Goal: Check status: Check status

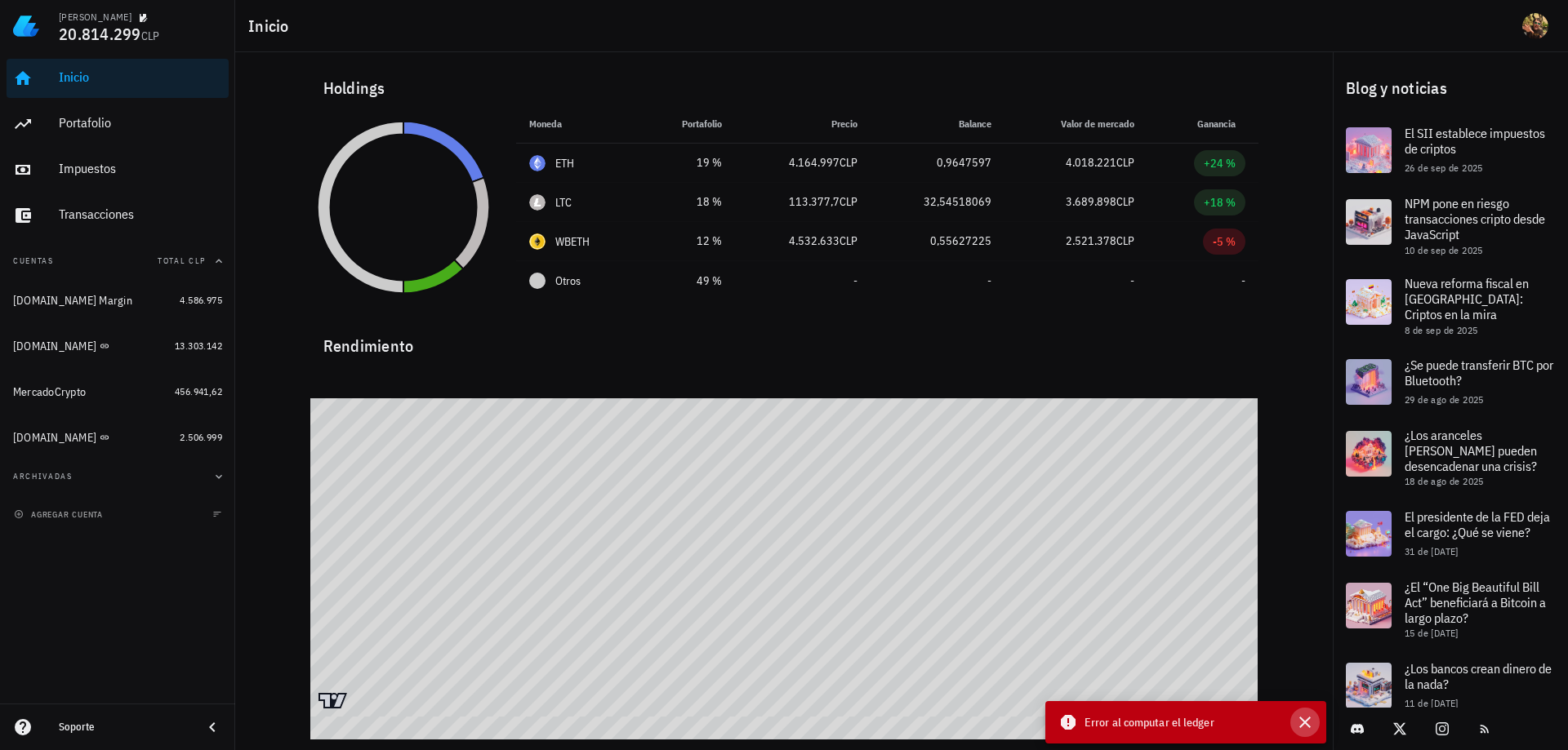
click at [1307, 724] on icon "button" at bounding box center [1305, 722] width 12 height 12
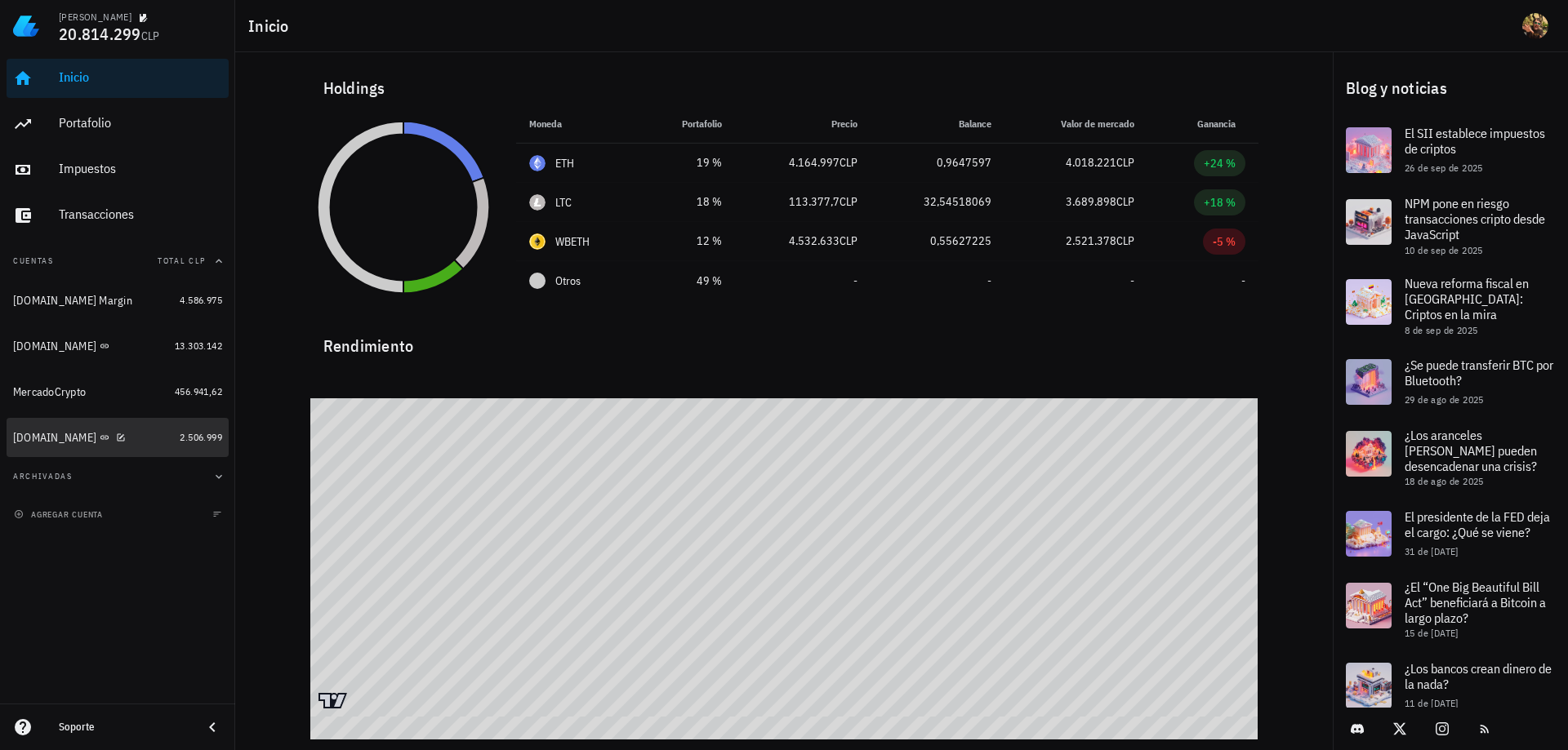
click at [40, 443] on div "[DOMAIN_NAME]" at bounding box center [55, 437] width 83 height 14
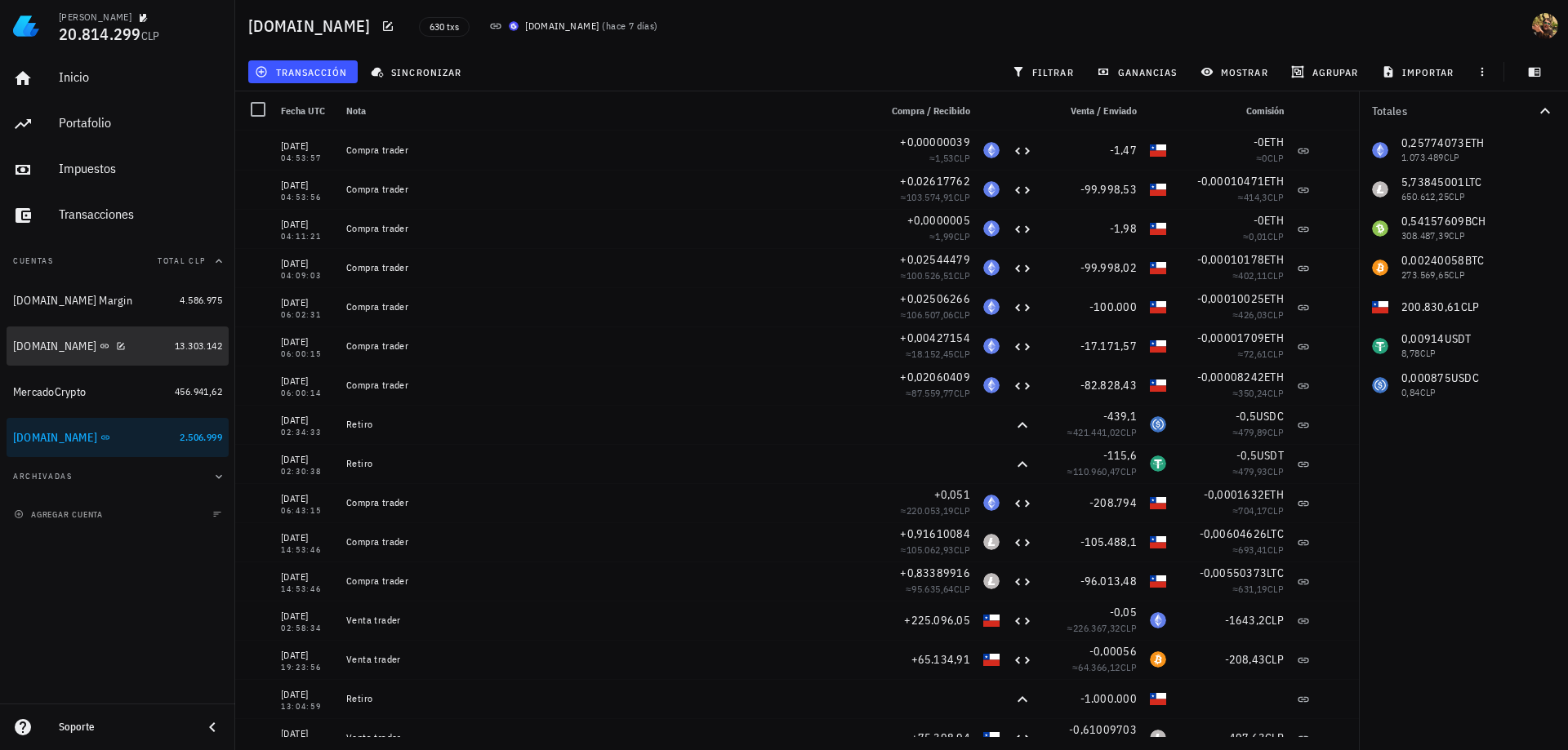
click at [50, 340] on div "[DOMAIN_NAME]" at bounding box center [55, 346] width 83 height 14
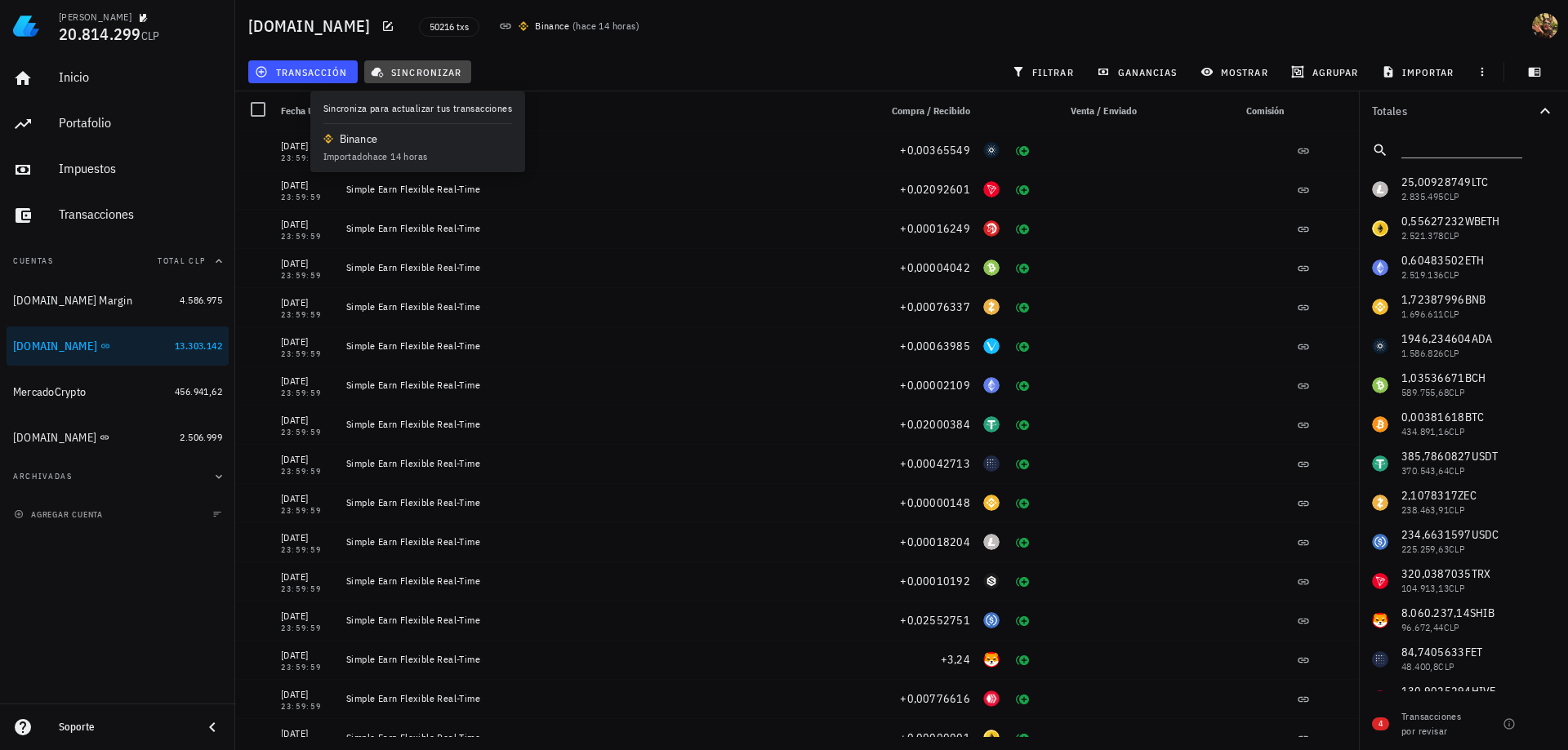
click at [428, 70] on span "sincronizar" at bounding box center [418, 72] width 87 height 13
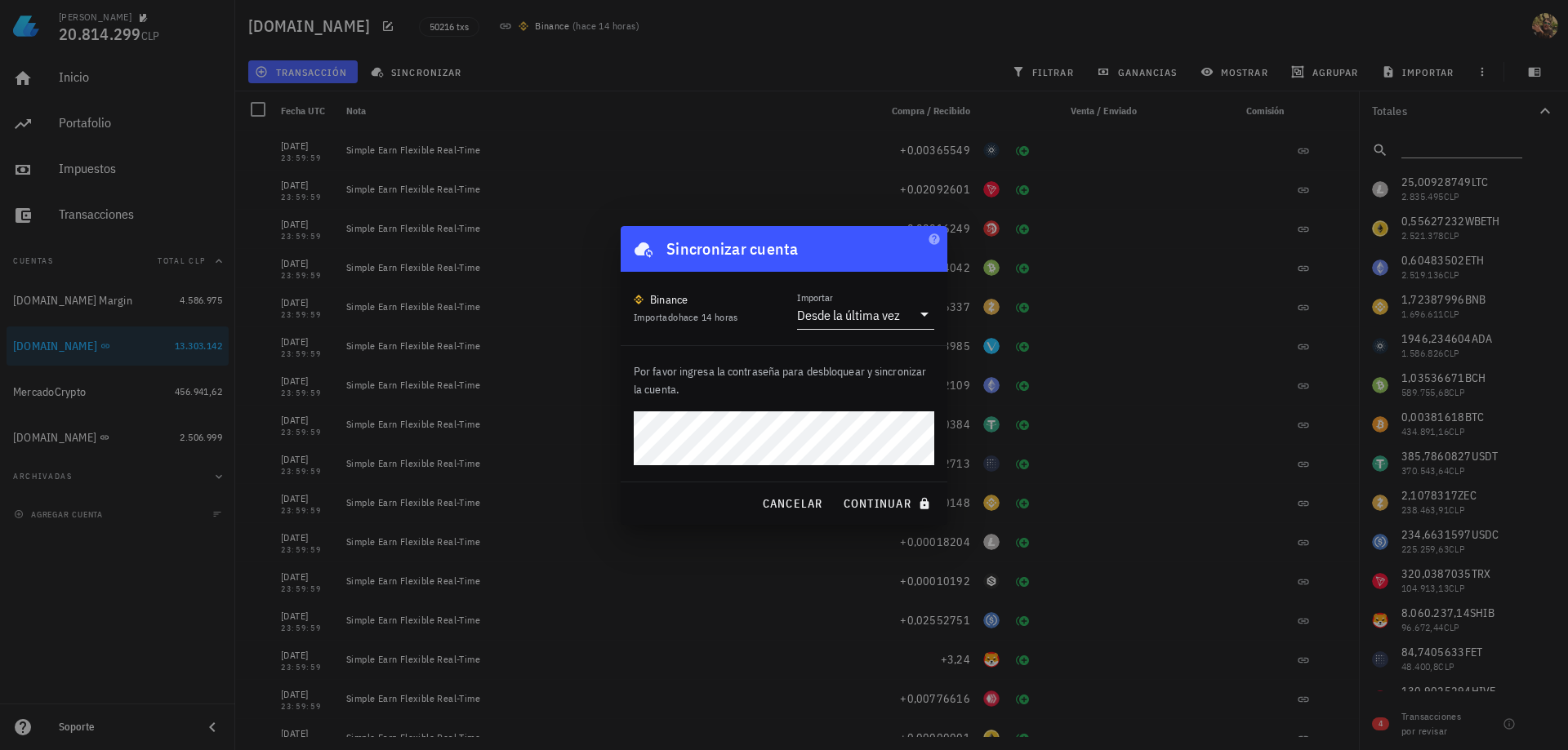
click at [894, 318] on div "Desde la última vez" at bounding box center [848, 314] width 103 height 16
click at [859, 411] on div "Intervalo de tiempo" at bounding box center [865, 405] width 111 height 16
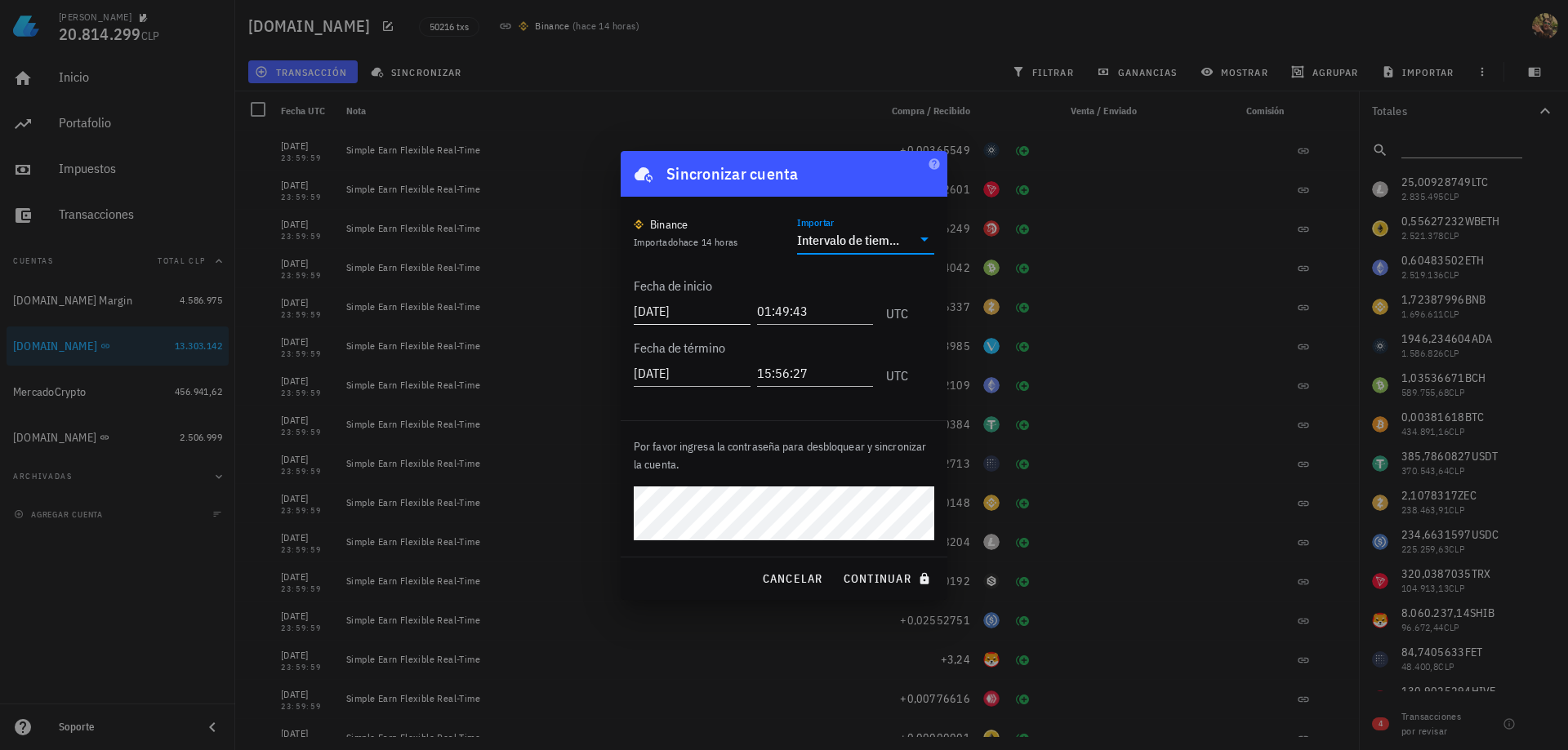
click at [672, 315] on input "2025-10-02" at bounding box center [692, 310] width 117 height 26
type input "2025-08-01"
type input "00:00:00"
click at [887, 580] on span "continuar" at bounding box center [888, 579] width 91 height 15
